Goal: Information Seeking & Learning: Learn about a topic

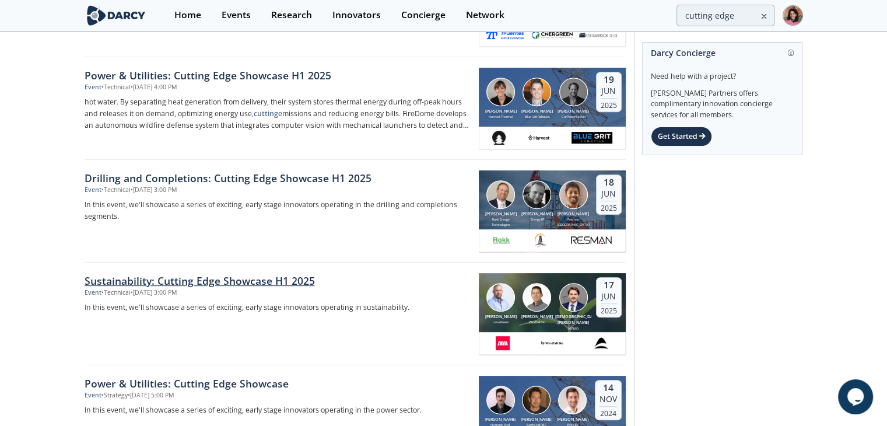
scroll to position [525, 0]
drag, startPoint x: 240, startPoint y: 79, endPoint x: 48, endPoint y: 188, distance: 220.7
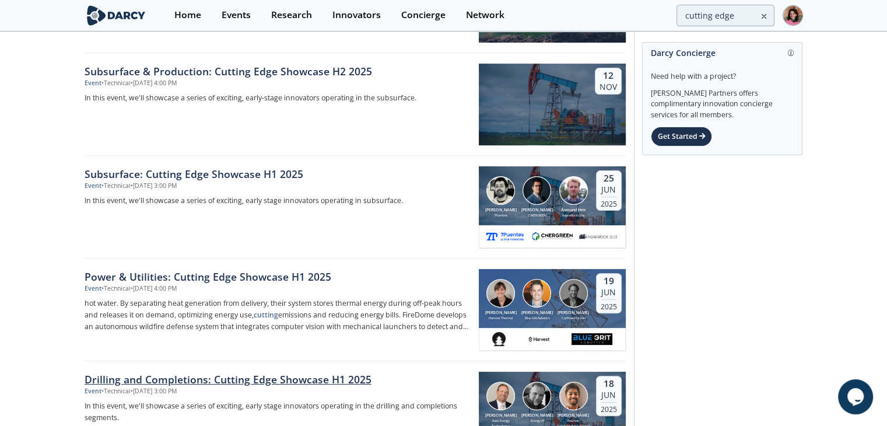
scroll to position [292, 0]
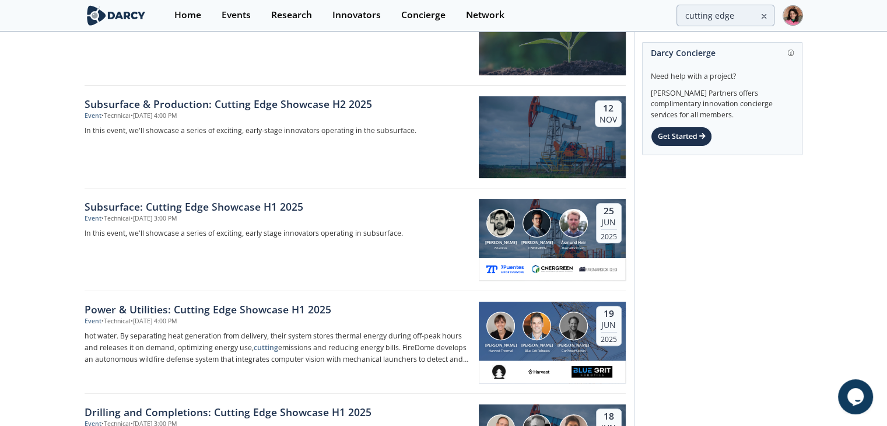
drag, startPoint x: 177, startPoint y: 205, endPoint x: 195, endPoint y: 211, distance: 19.0
click at [195, 211] on div "Subsurface: Cutting Edge Showcase H1 2025" at bounding box center [278, 206] width 386 height 15
